Goal: Find specific page/section: Find specific page/section

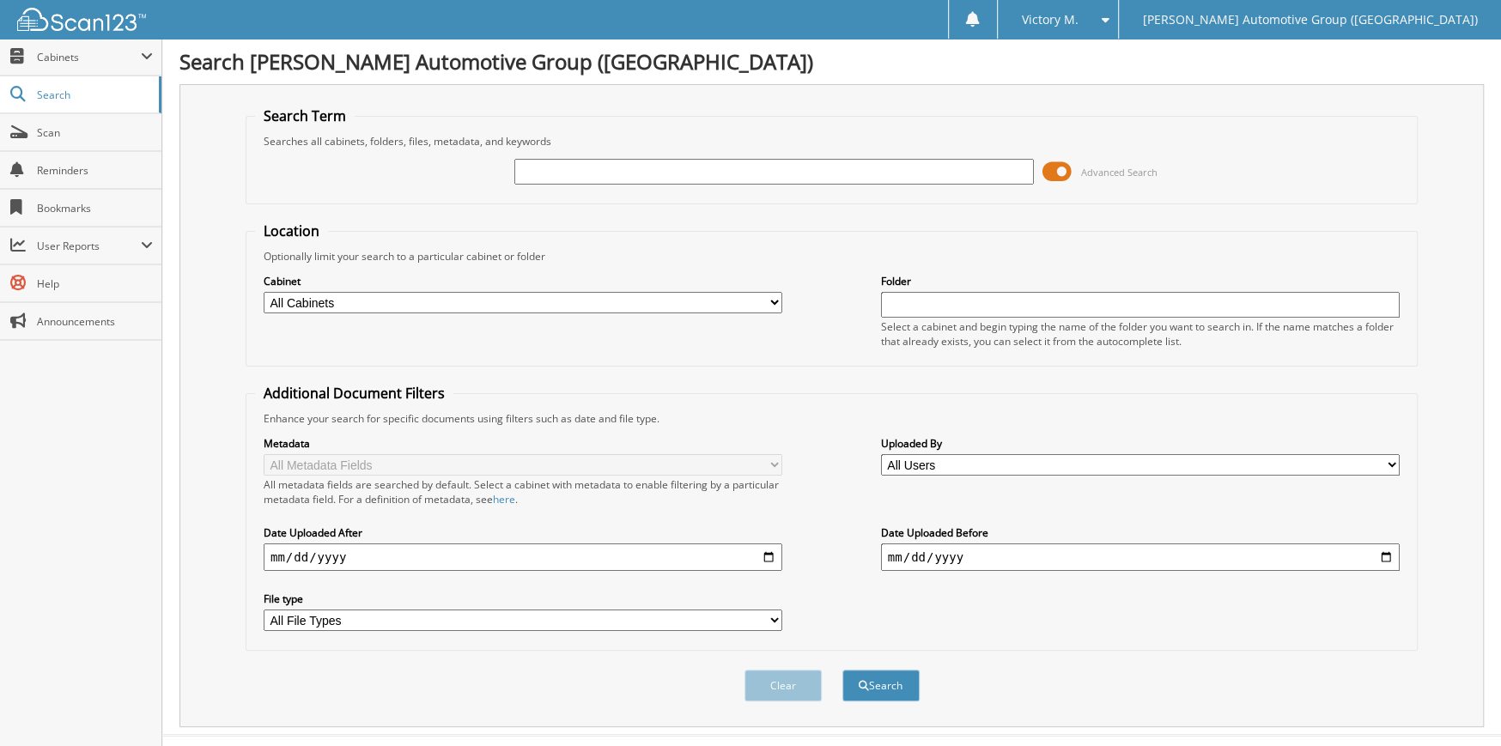
click at [447, 301] on select "All Cabinets ACCOUNTS PAYABLE CANCELLATIONS CO LCC LCD CAR DEALS LCD PARTS" at bounding box center [523, 302] width 519 height 21
select select "44175"
click at [264, 292] on select "All Cabinets ACCOUNTS PAYABLE CANCELLATIONS CO LCC LCD CAR DEALS LCD PARTS" at bounding box center [523, 302] width 519 height 21
click at [941, 173] on input "text" at bounding box center [773, 172] width 519 height 26
type input "9026160"
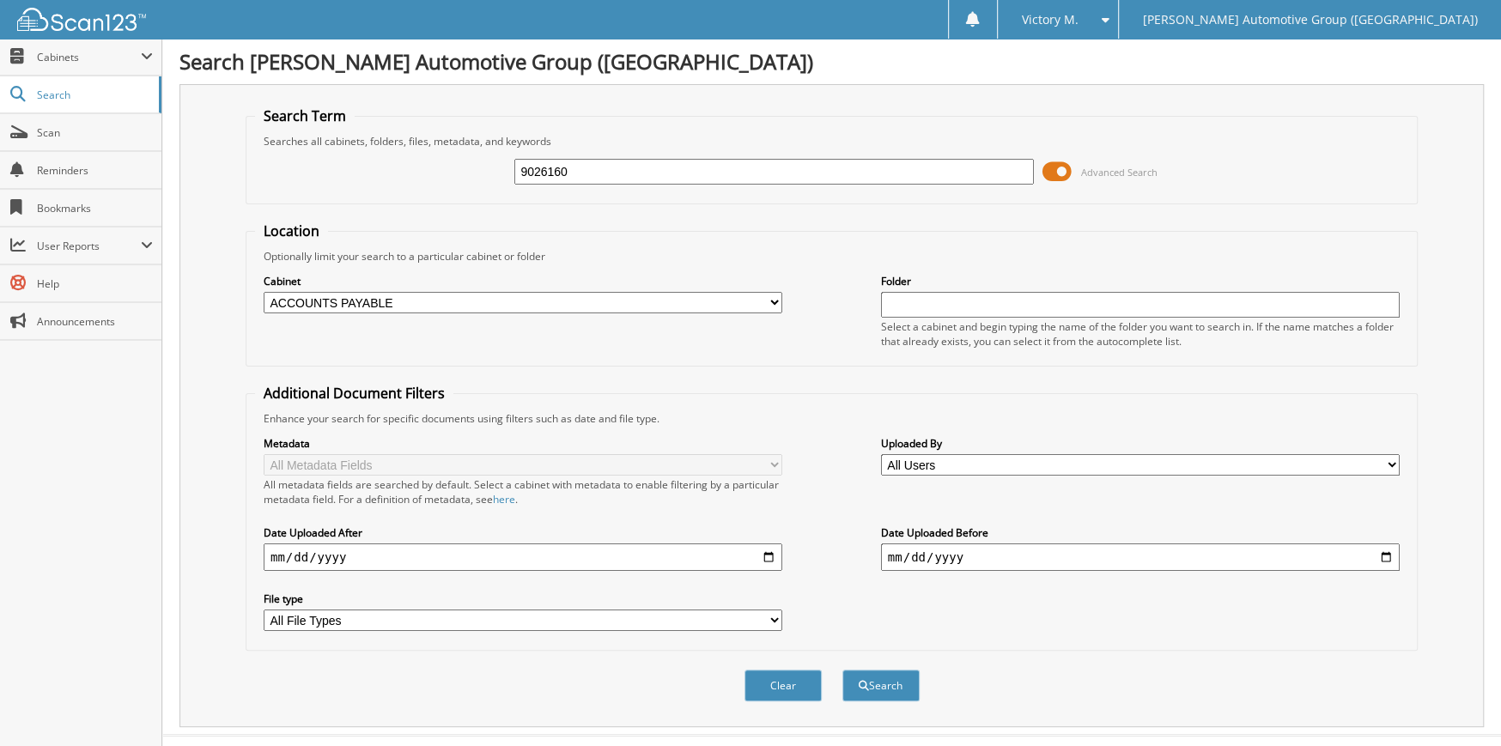
click at [842, 670] on button "Search" at bounding box center [880, 686] width 77 height 32
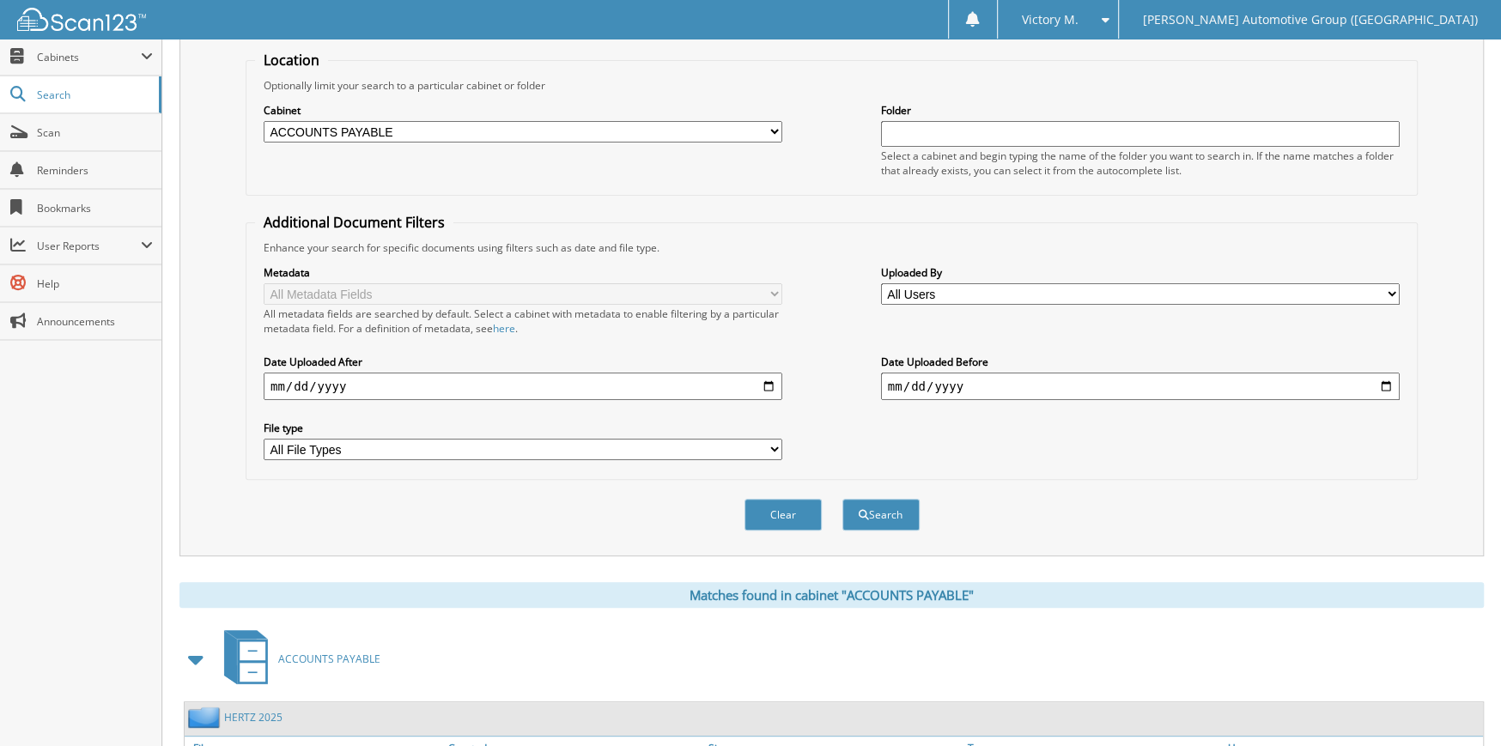
scroll to position [325, 0]
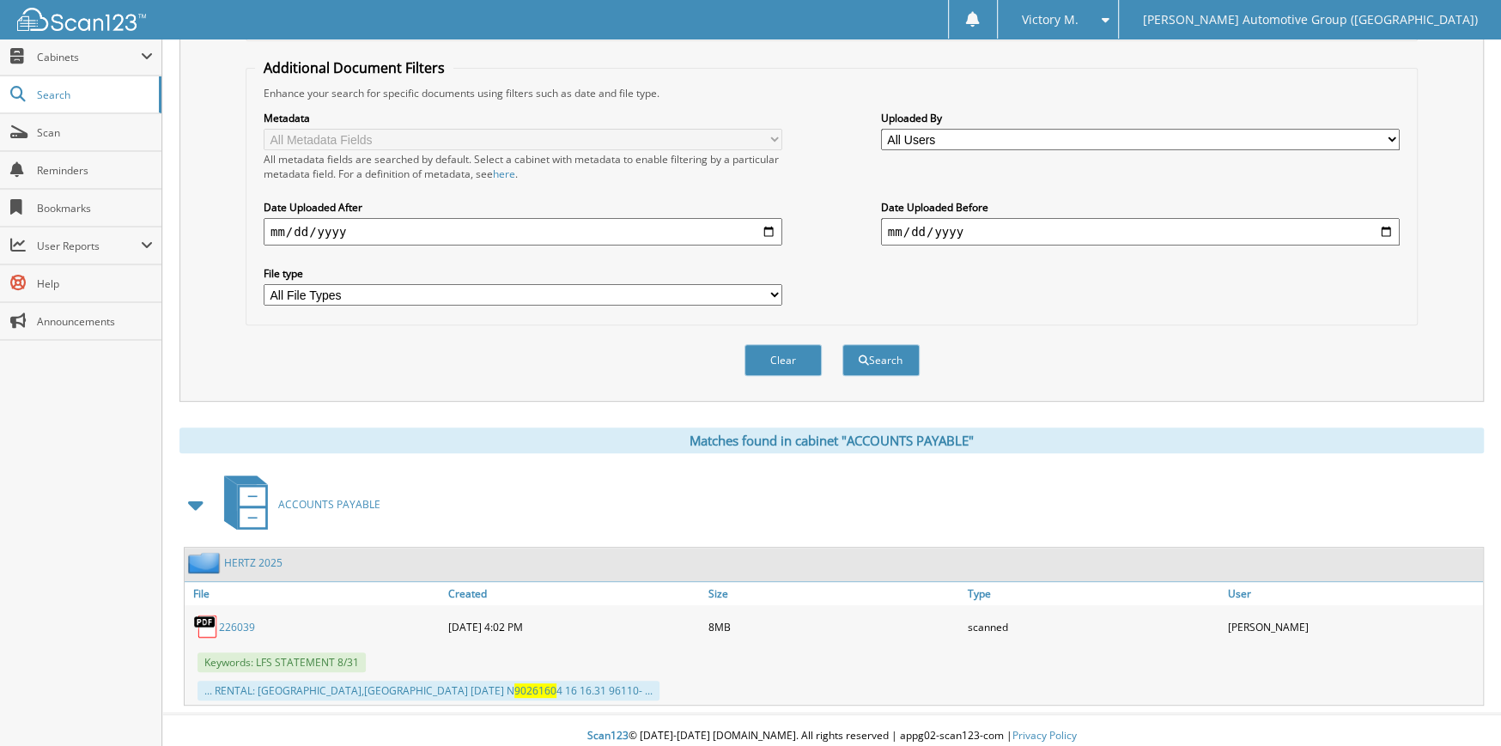
click at [226, 620] on link "226039" at bounding box center [237, 627] width 36 height 15
click at [83, 131] on span "Scan" at bounding box center [95, 132] width 116 height 15
